Goal: Communication & Community: Participate in discussion

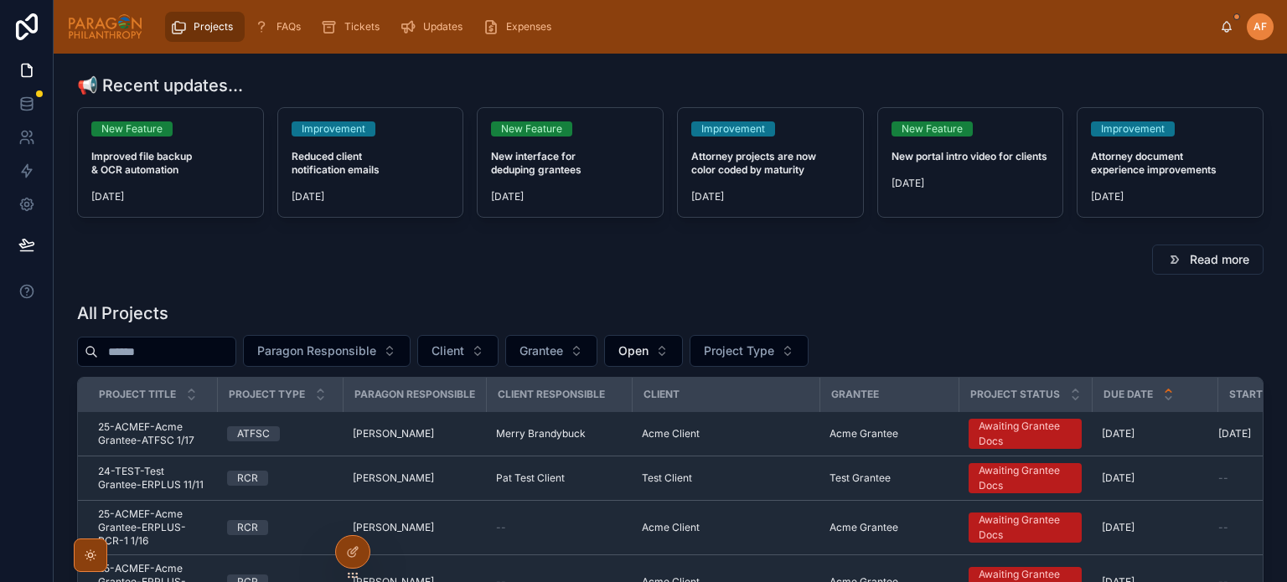
click at [184, 352] on input "text" at bounding box center [166, 351] width 137 height 23
click at [183, 364] on div at bounding box center [156, 352] width 159 height 30
click at [188, 351] on input "text" at bounding box center [166, 351] width 137 height 23
type input "****"
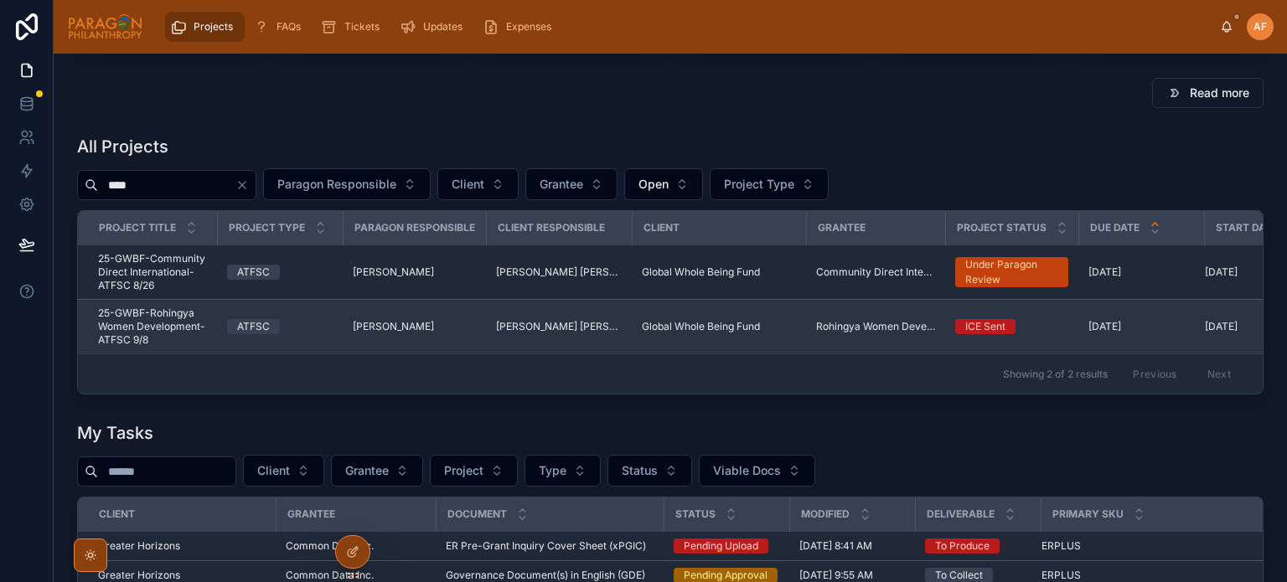
scroll to position [168, 0]
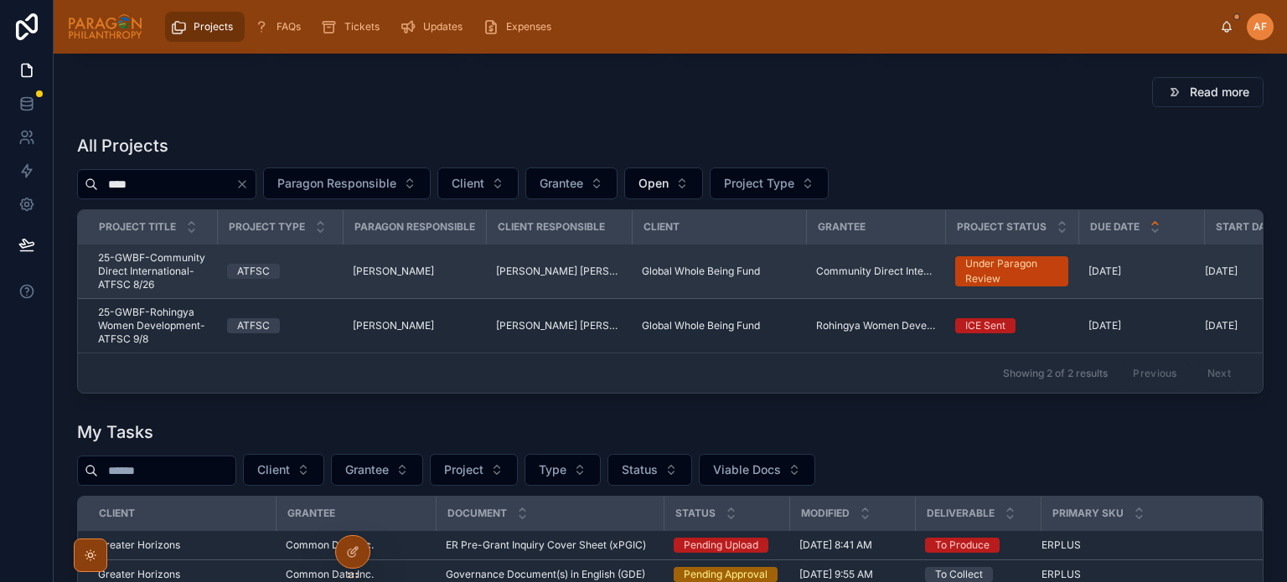
click at [270, 261] on td "ATFSC" at bounding box center [280, 272] width 126 height 54
click at [289, 268] on div "ATFSC" at bounding box center [280, 271] width 106 height 15
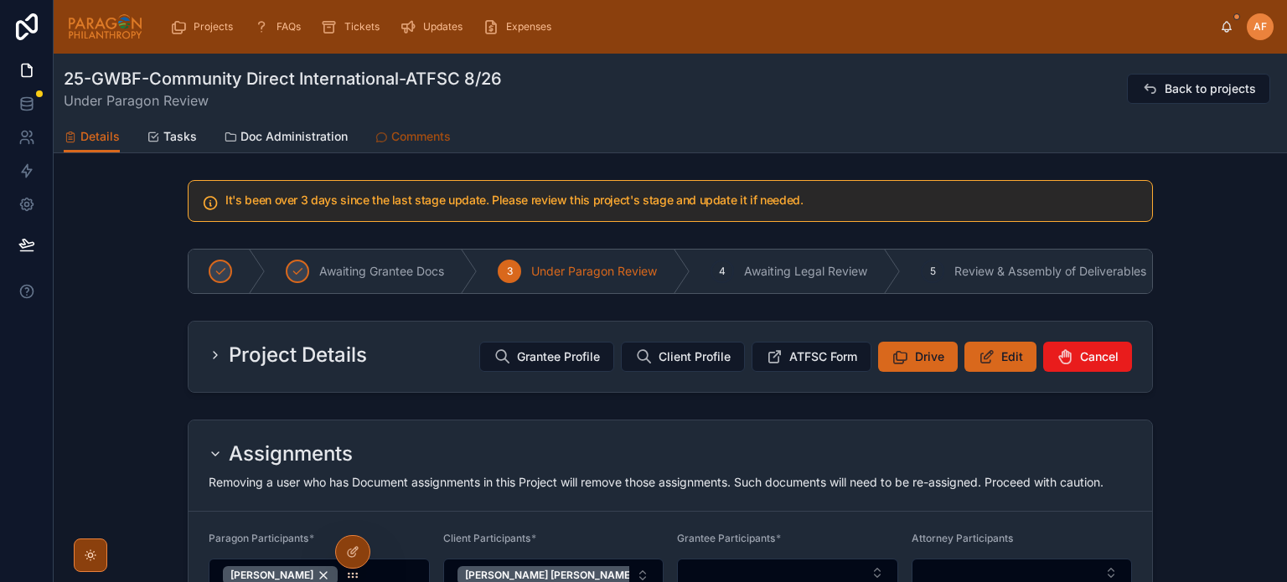
click at [426, 124] on link "Comments" at bounding box center [412, 138] width 76 height 34
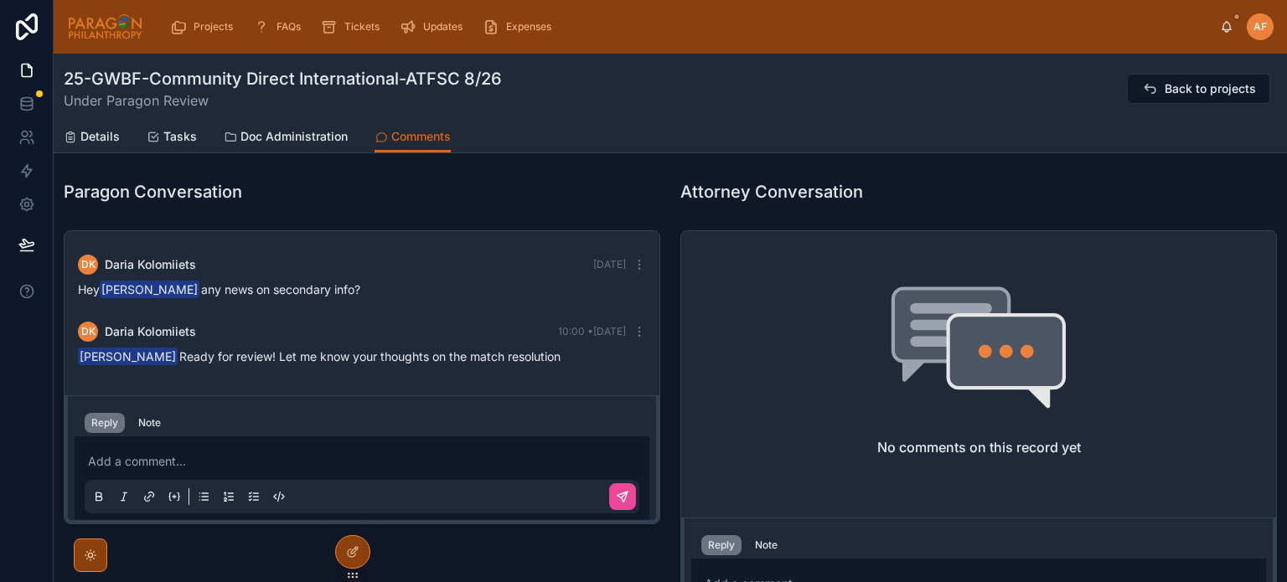
click at [260, 460] on p at bounding box center [365, 461] width 555 height 17
click at [616, 491] on icon at bounding box center [622, 496] width 13 height 13
